Goal: Transaction & Acquisition: Purchase product/service

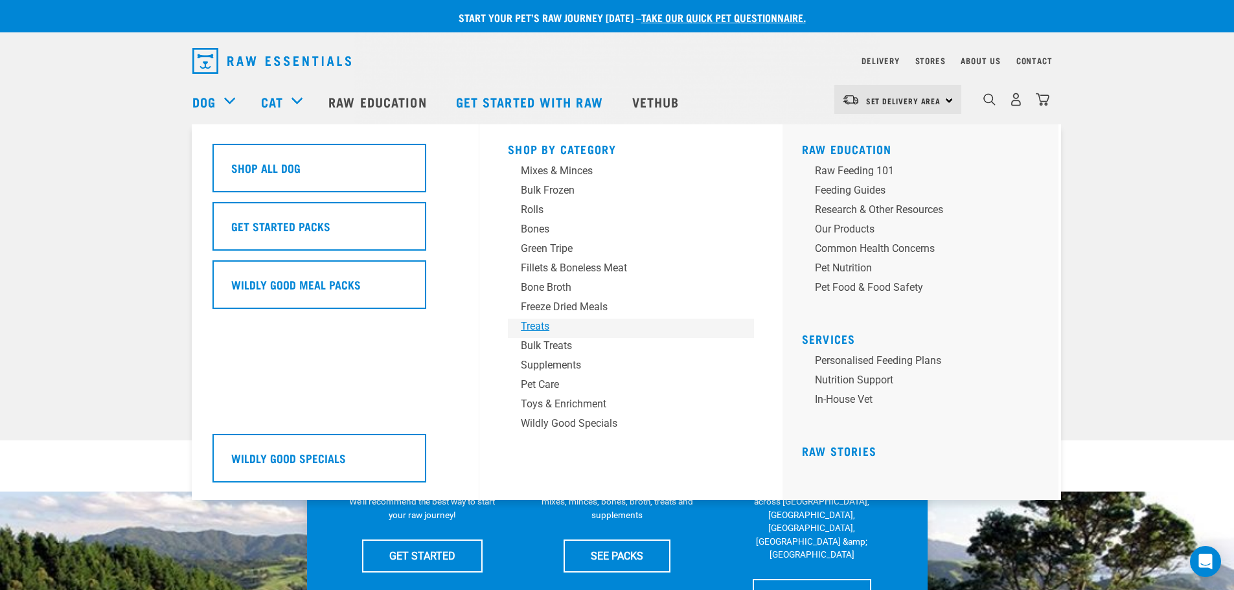
click at [539, 327] on div "Treats" at bounding box center [622, 327] width 202 height 16
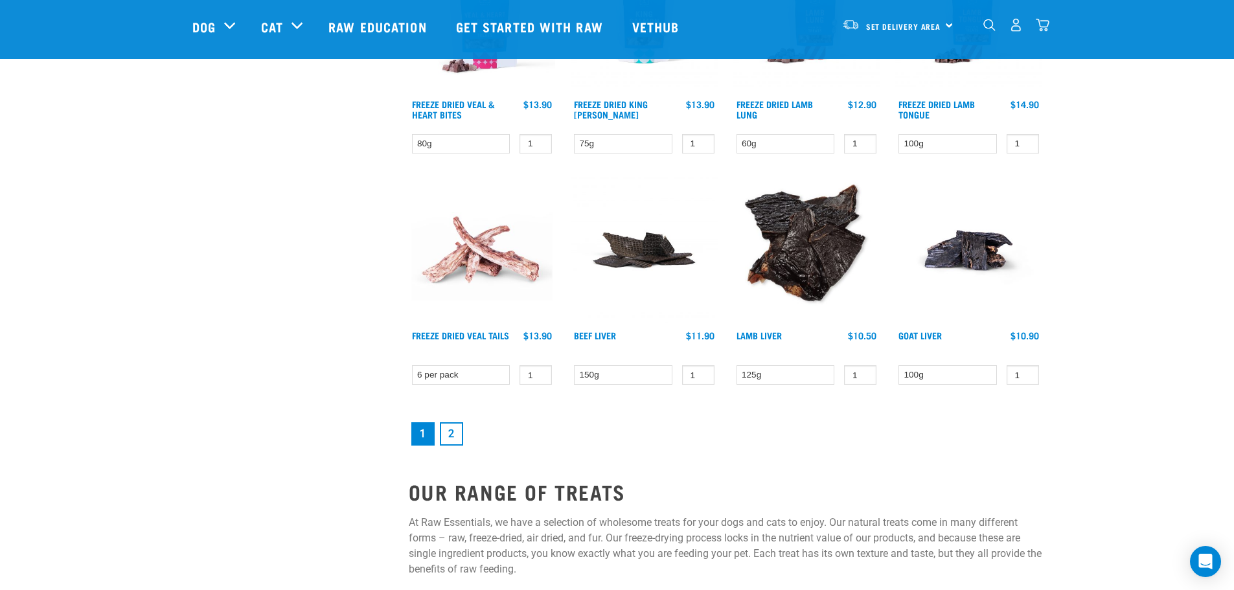
scroll to position [1643, 0]
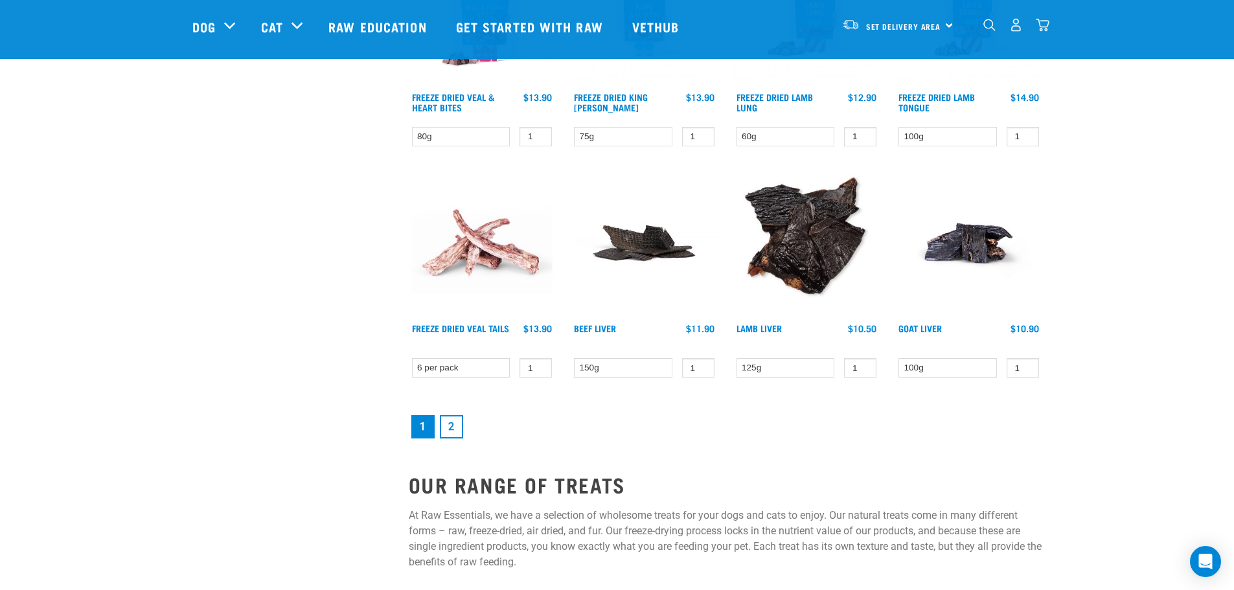
click at [448, 435] on link "2" at bounding box center [451, 426] width 23 height 23
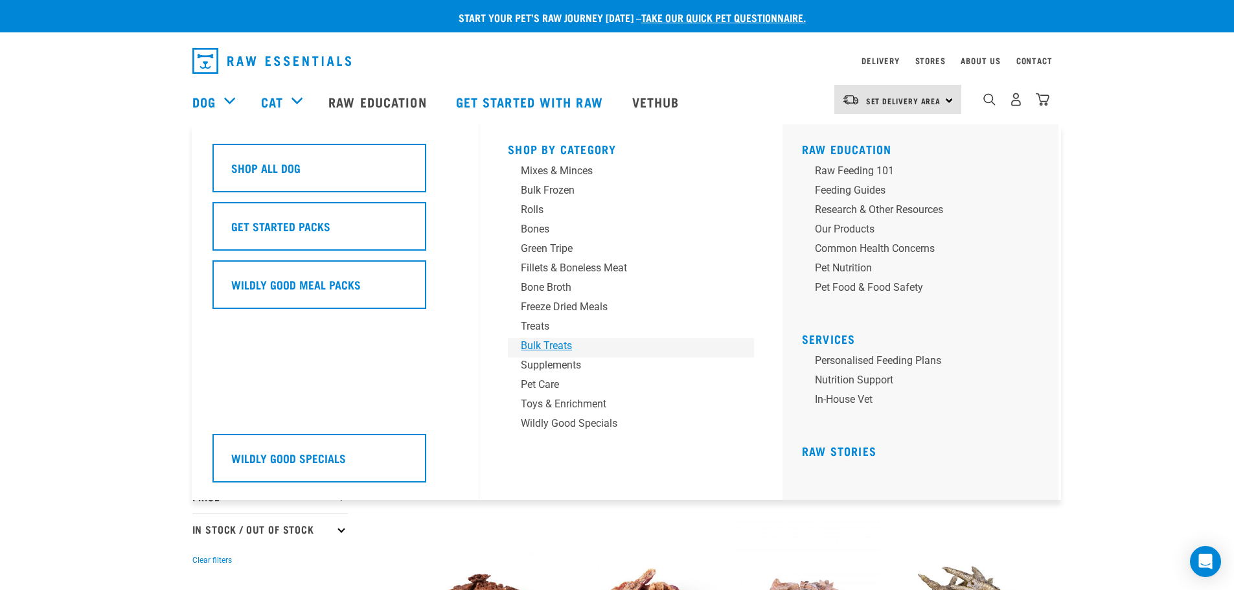
click at [548, 345] on div "Bulk Treats" at bounding box center [622, 346] width 202 height 16
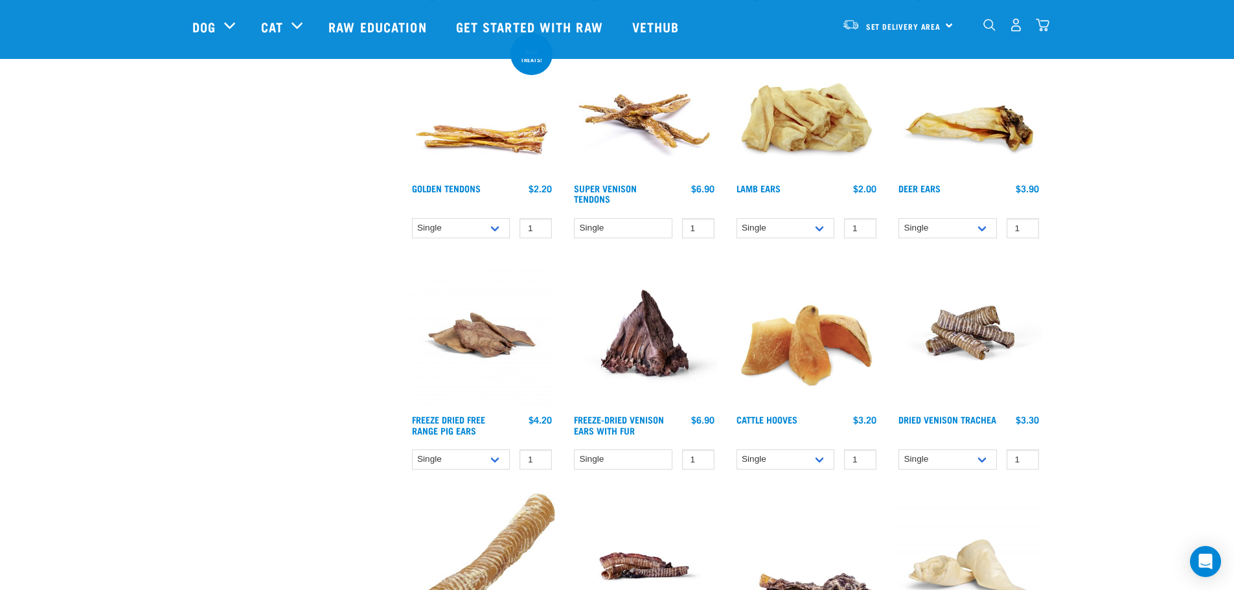
scroll to position [626, 0]
click at [487, 461] on select "Single 25 per pack" at bounding box center [461, 459] width 98 height 20
select select "235894"
click at [412, 449] on select "Single 25 per pack" at bounding box center [461, 459] width 98 height 20
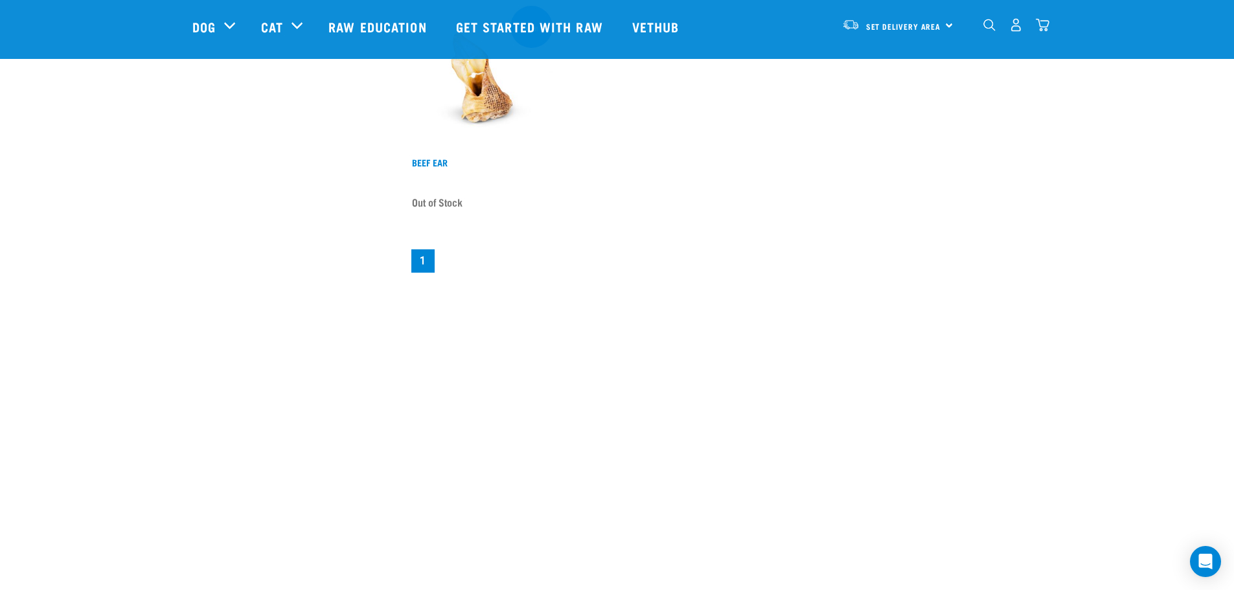
scroll to position [1349, 0]
